Goal: Information Seeking & Learning: Learn about a topic

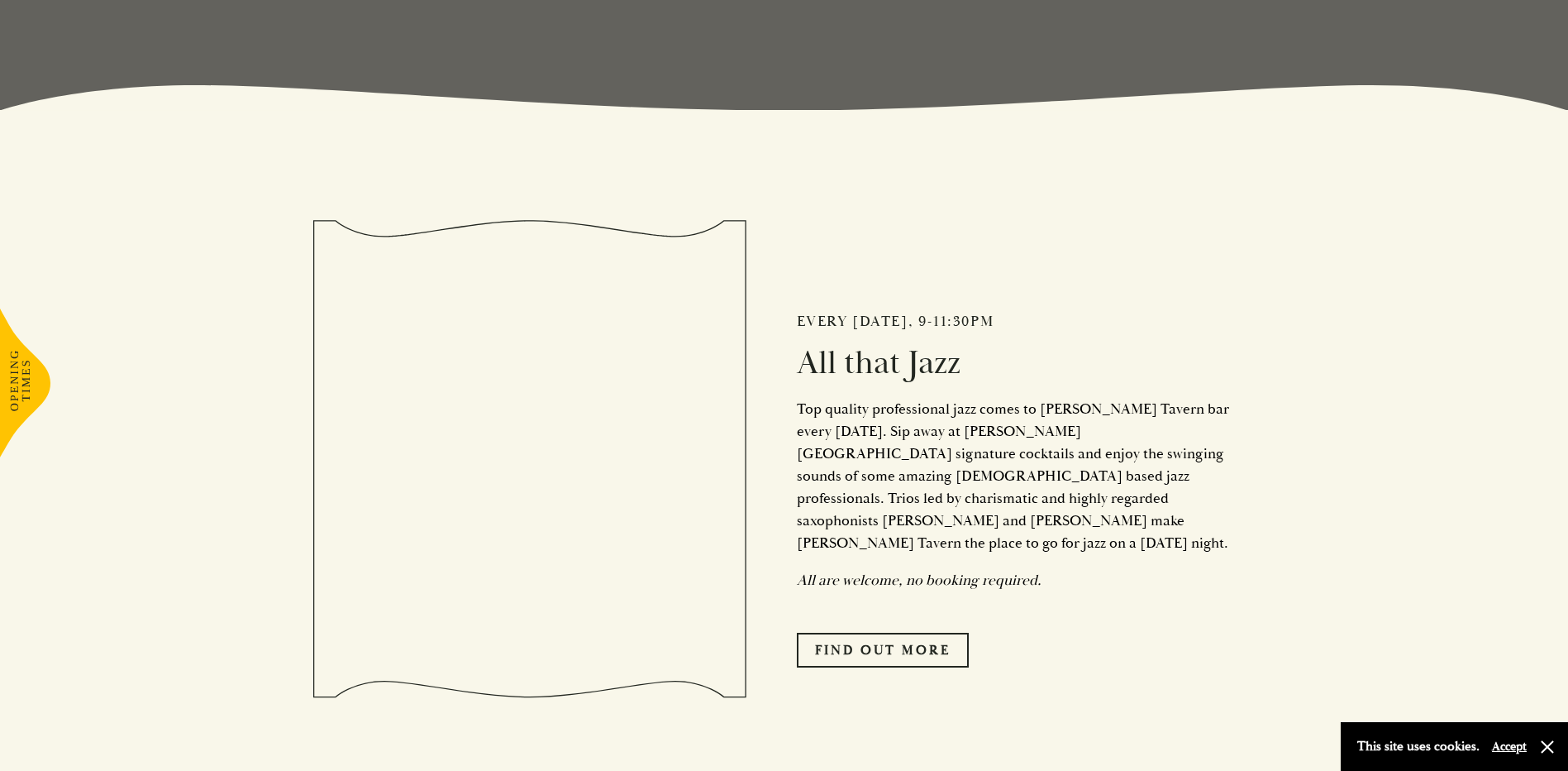
scroll to position [662, 0]
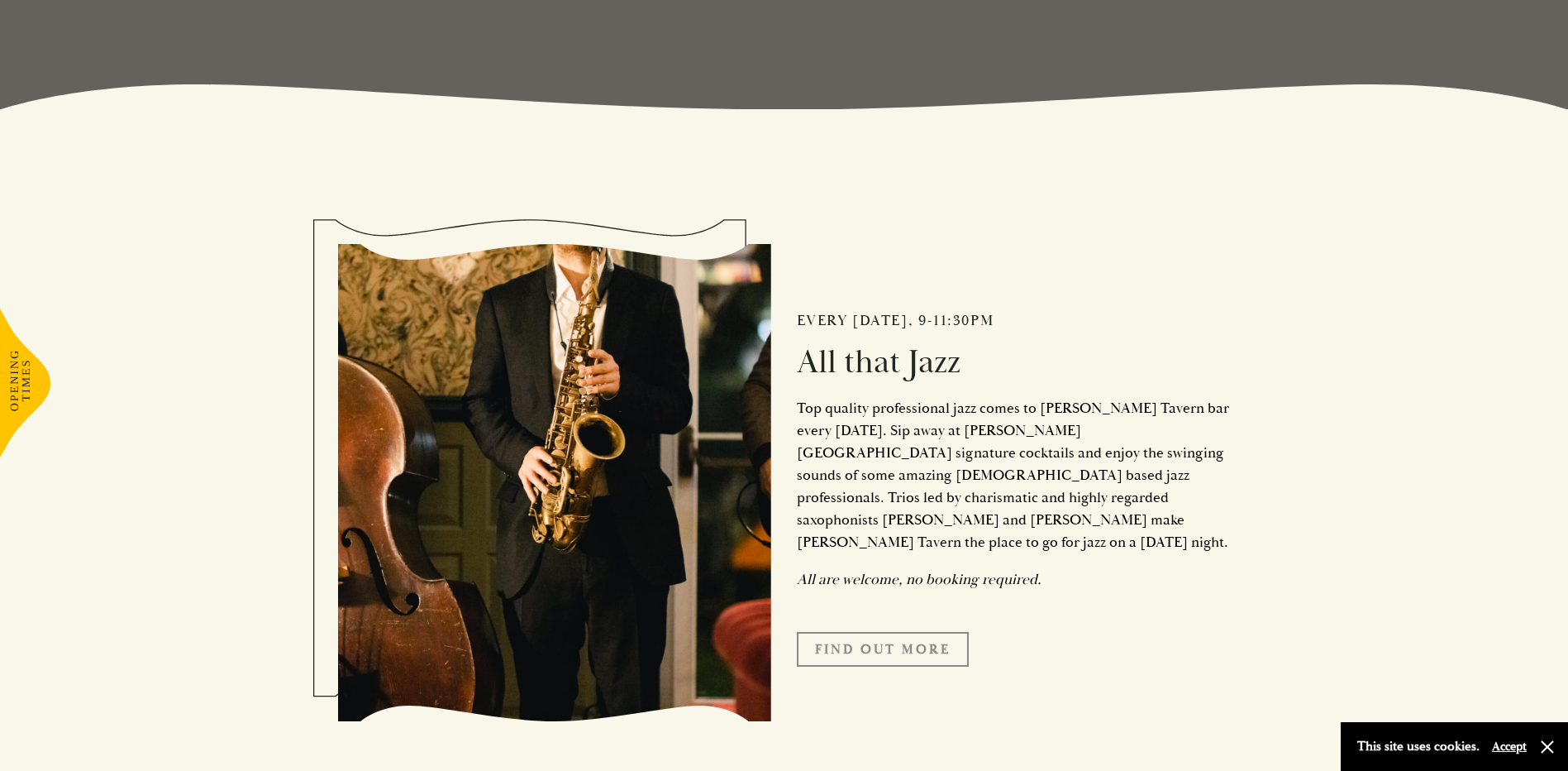
click at [848, 632] on link "Find Out More" at bounding box center [883, 648] width 172 height 35
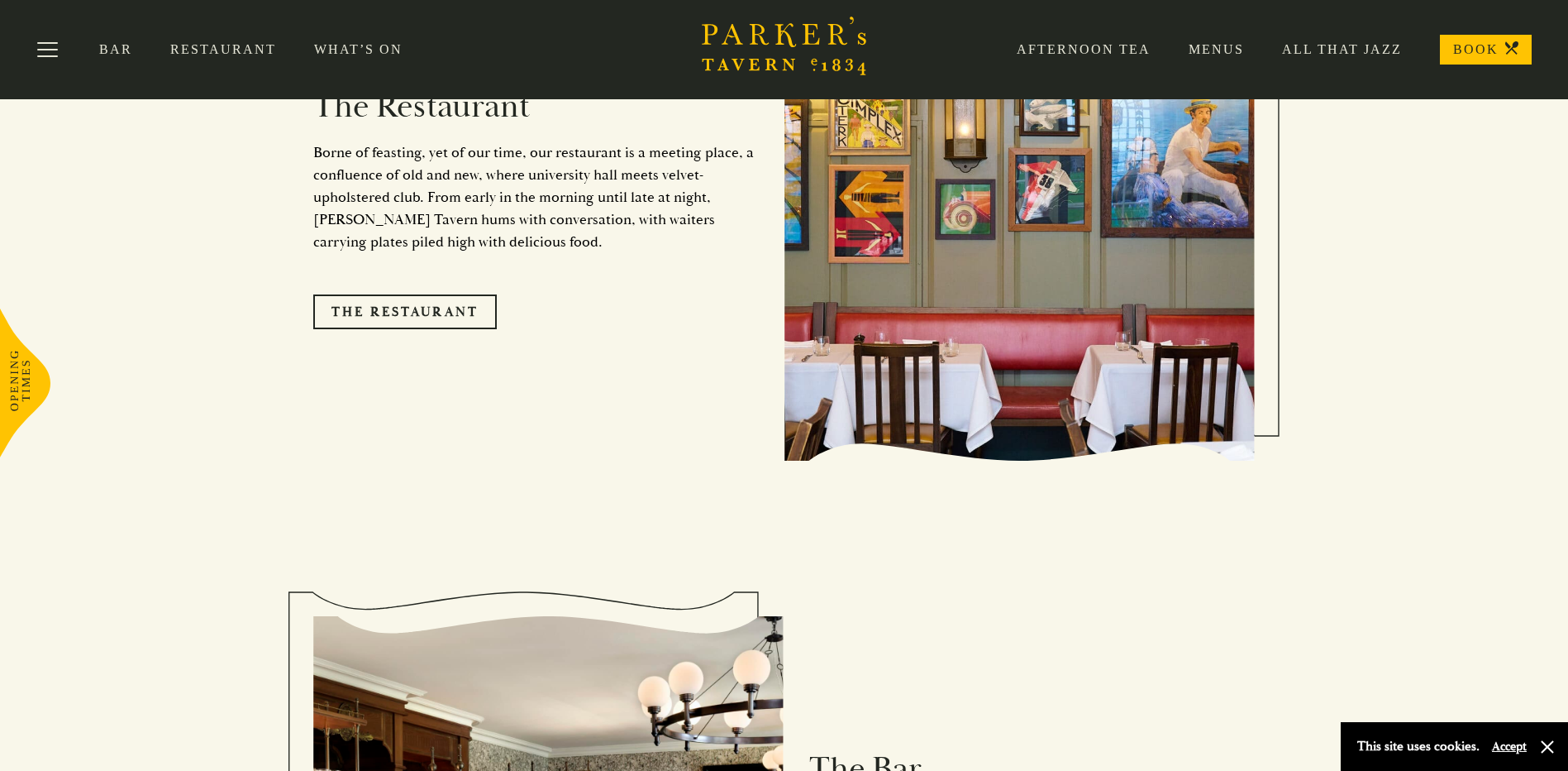
scroll to position [1571, 0]
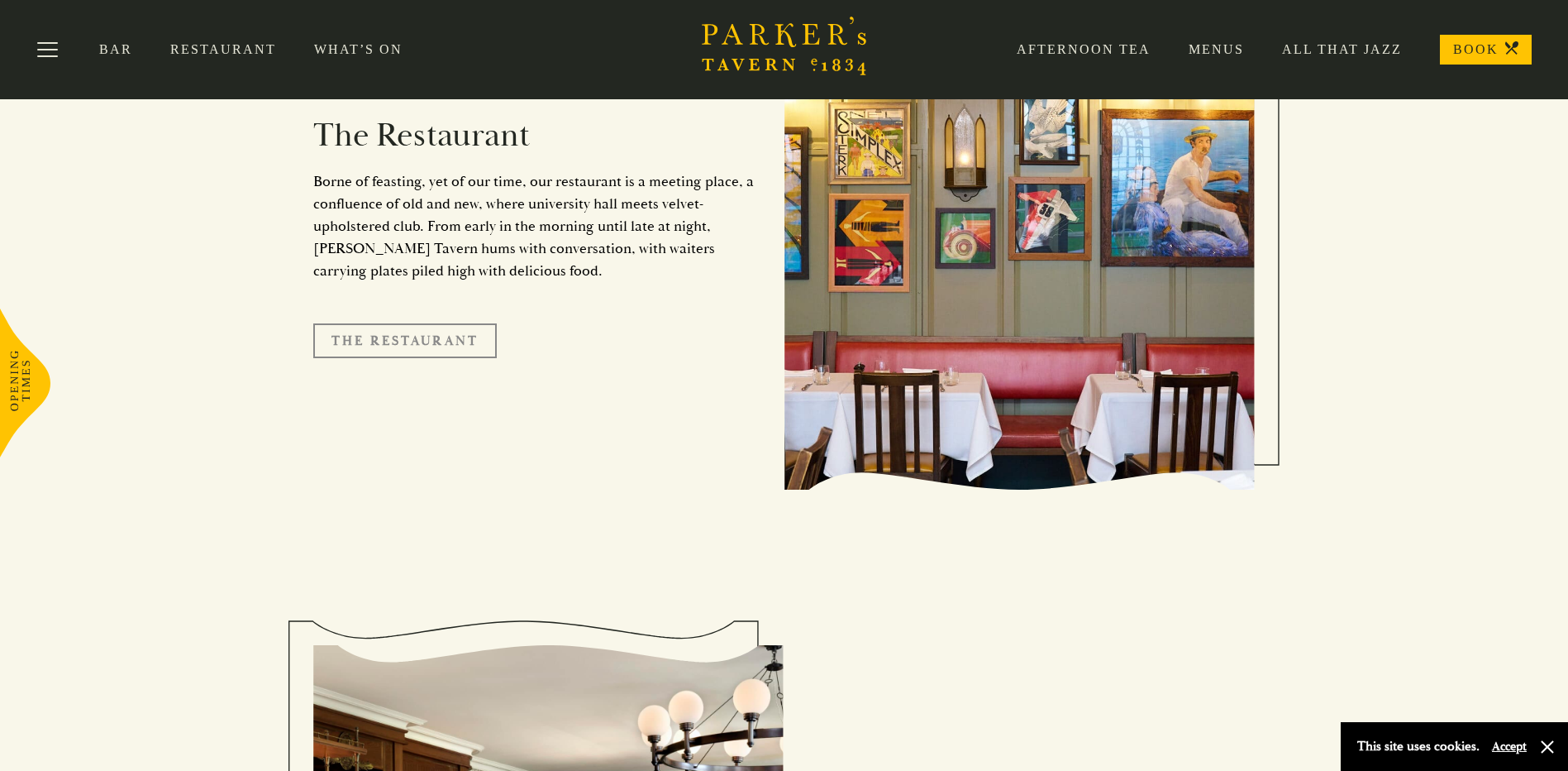
click at [377, 323] on link "The Restaurant" at bounding box center [405, 340] width 184 height 35
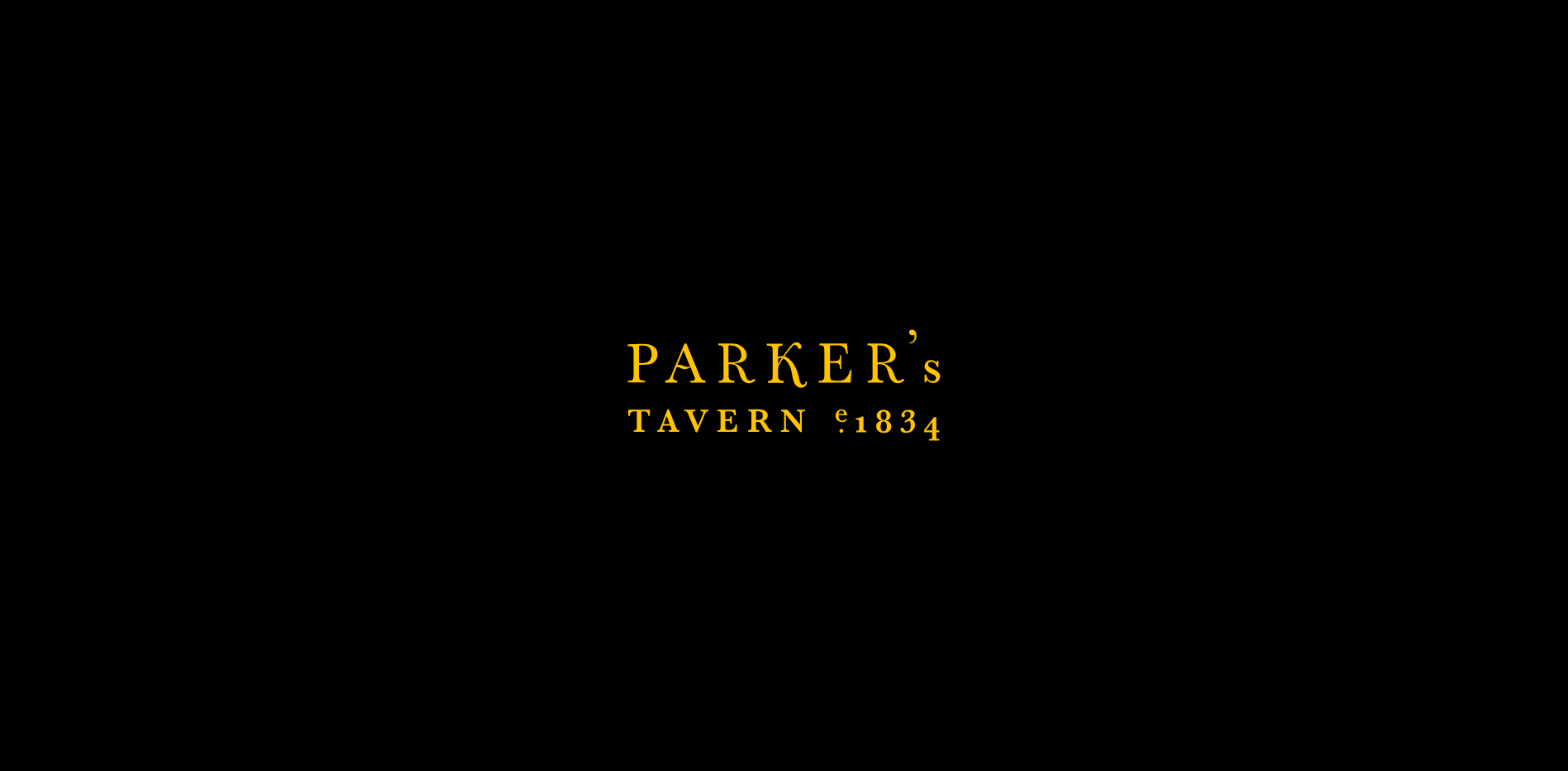
scroll to position [330, 0]
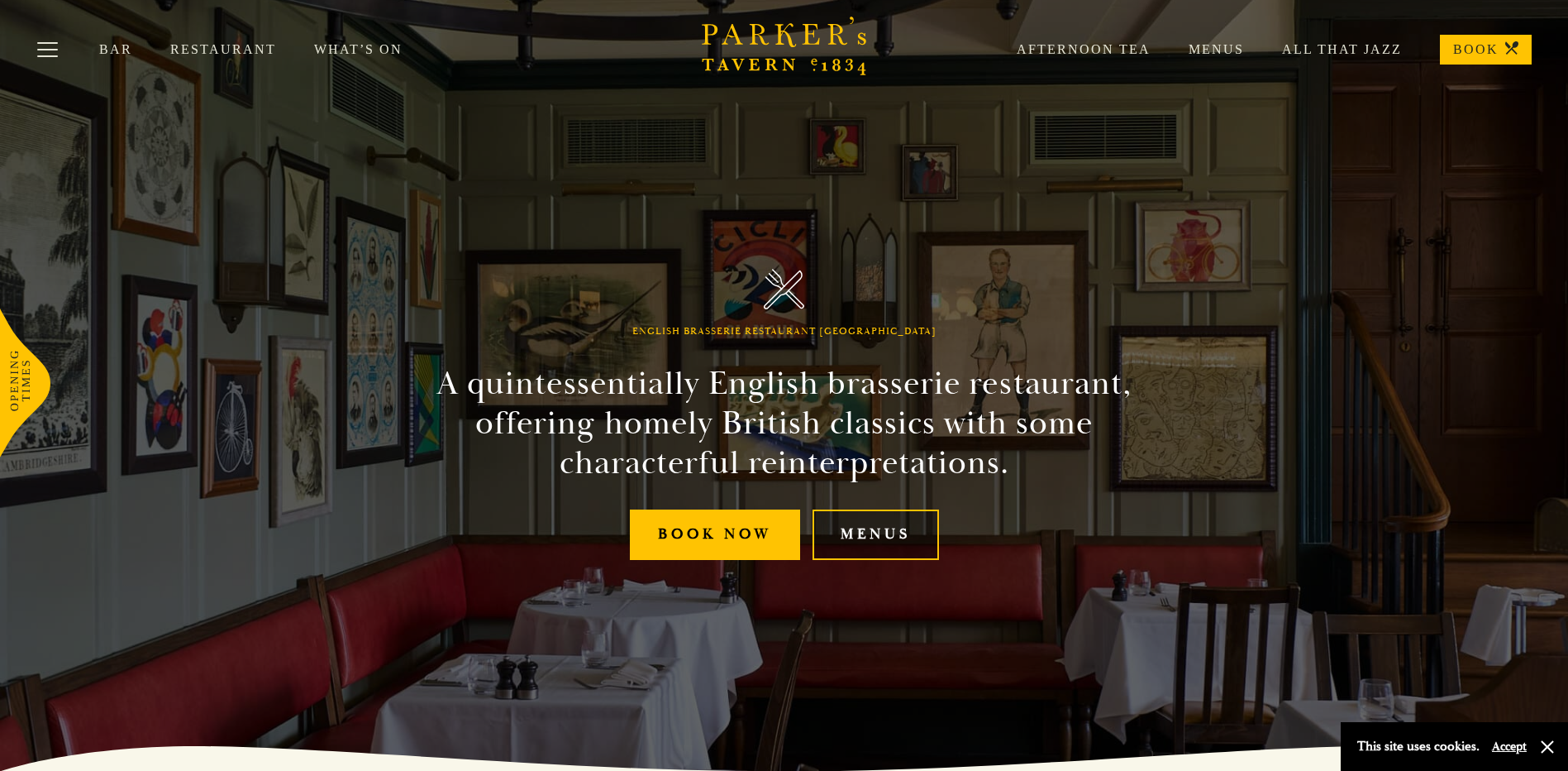
click at [859, 532] on link "Menus" at bounding box center [875, 535] width 126 height 51
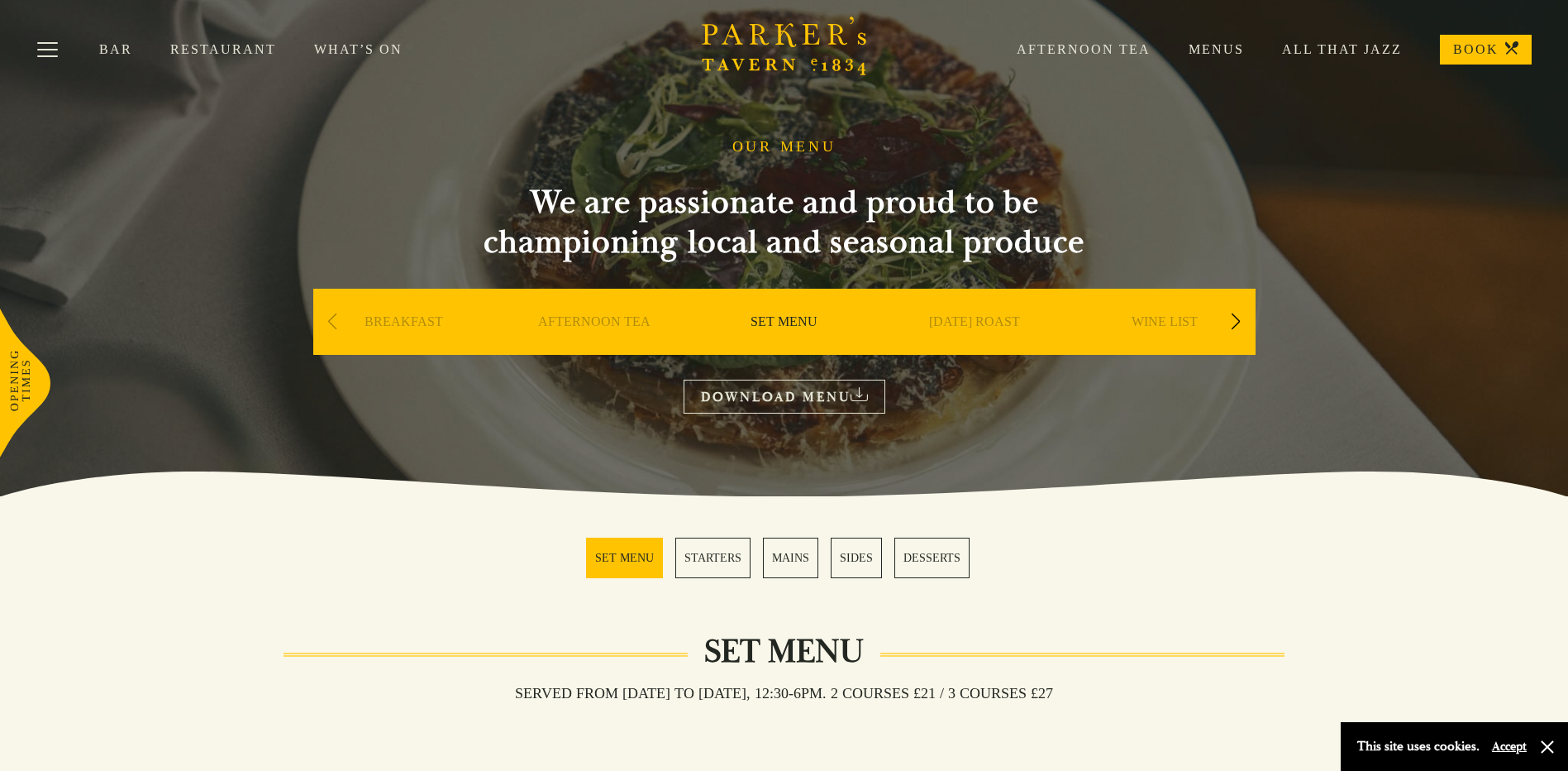
click at [1239, 49] on link "Menus" at bounding box center [1197, 50] width 93 height 17
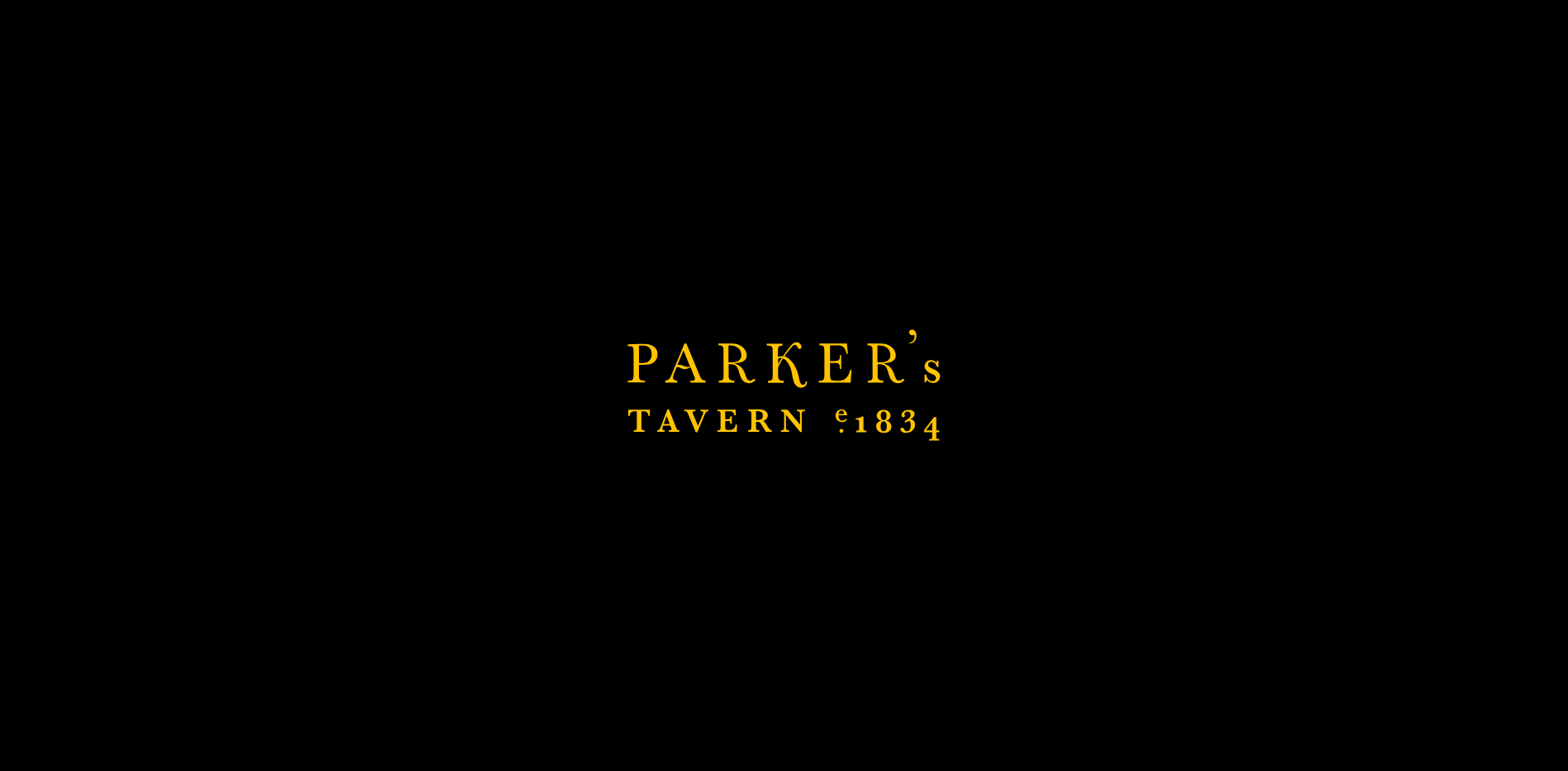
scroll to position [662, 0]
